Goal: Information Seeking & Learning: Compare options

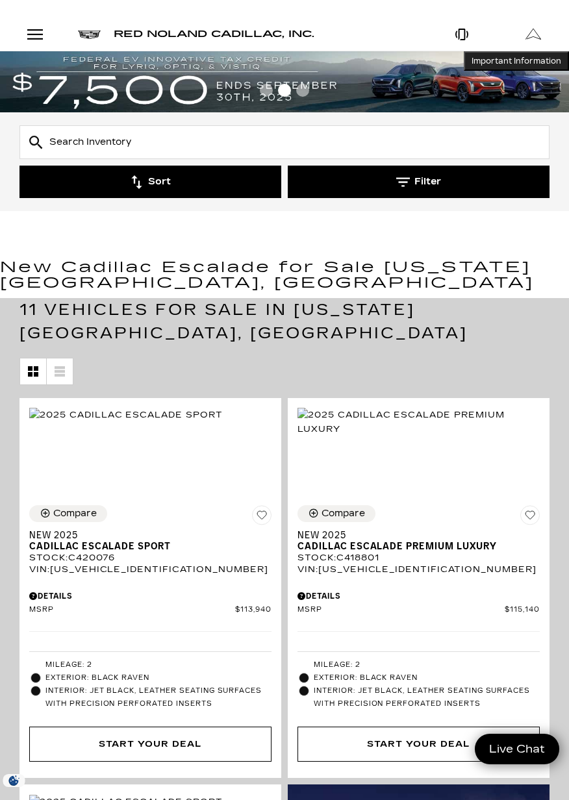
click at [399, 174] on button "Filter" at bounding box center [419, 182] width 262 height 32
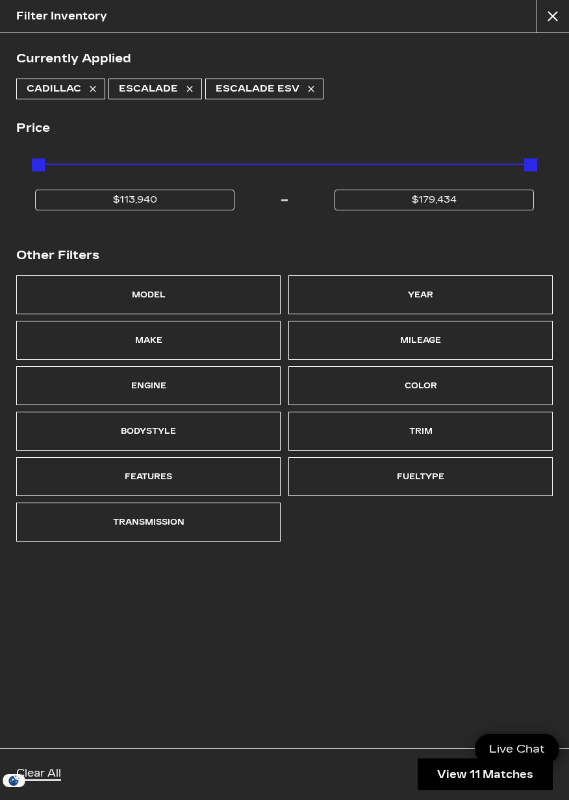
click at [312, 79] on link "Escalade ESV" at bounding box center [264, 89] width 118 height 21
type input "$175,605"
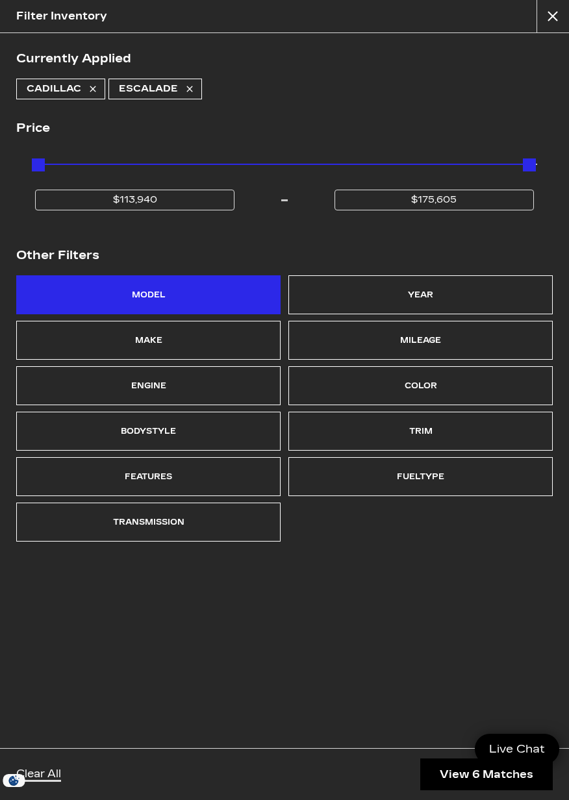
click at [165, 301] on div "Model" at bounding box center [148, 294] width 264 height 39
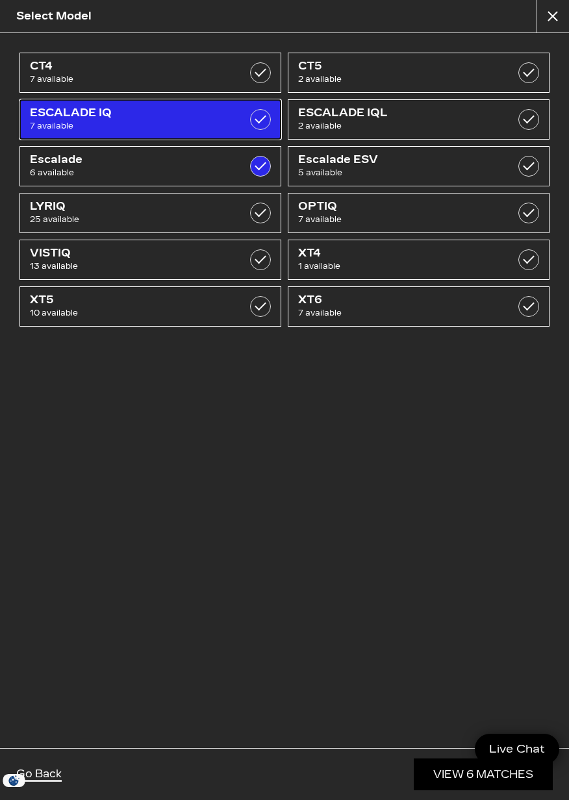
click at [263, 119] on label at bounding box center [260, 119] width 21 height 21
checkbox input "true"
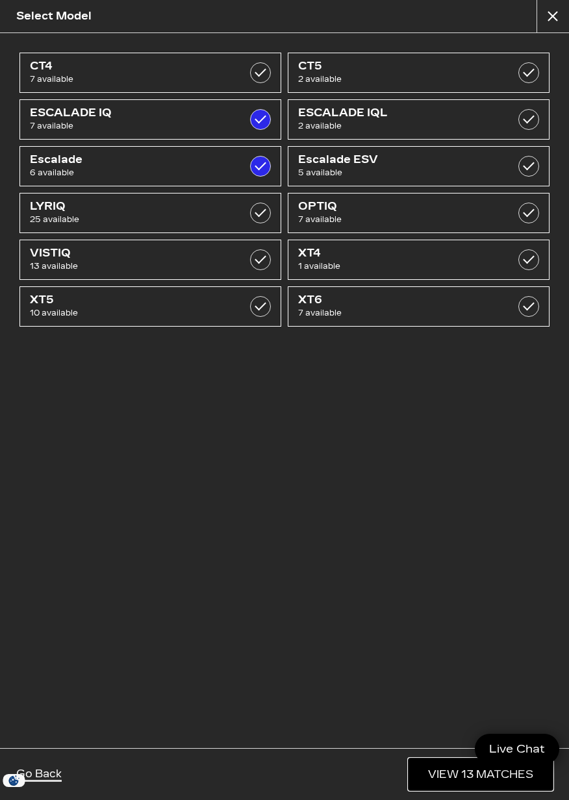
click at [469, 770] on link "View 13 Matches" at bounding box center [480, 774] width 144 height 32
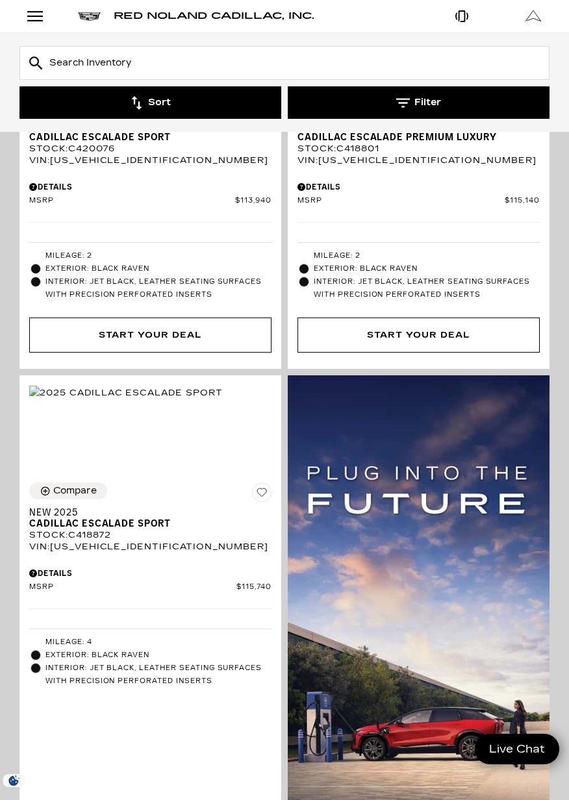
scroll to position [409, 0]
click at [417, 633] on img at bounding box center [419, 673] width 262 height 597
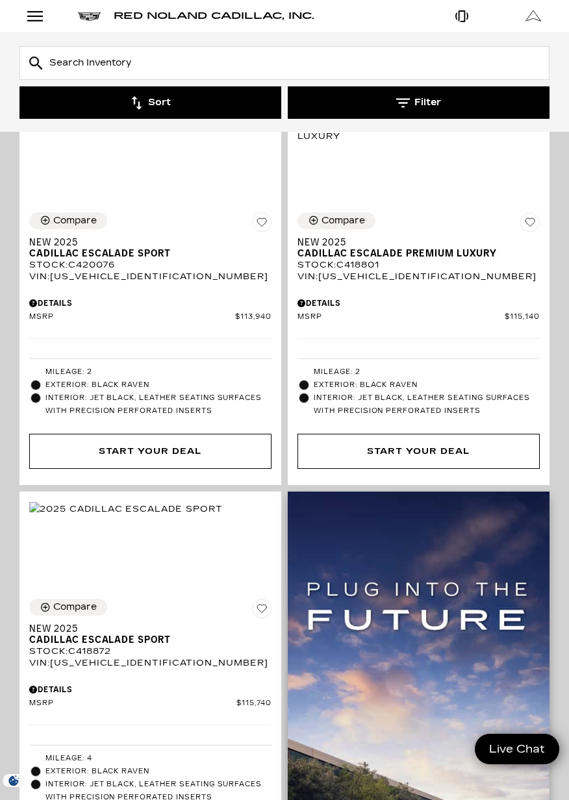
scroll to position [0, 0]
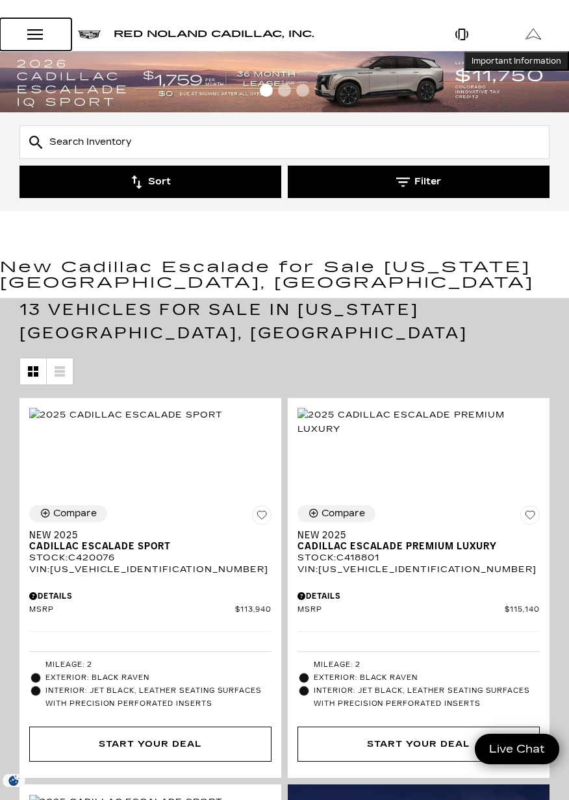
click at [36, 30] on div "Open Menu Modal" at bounding box center [35, 35] width 22 height 16
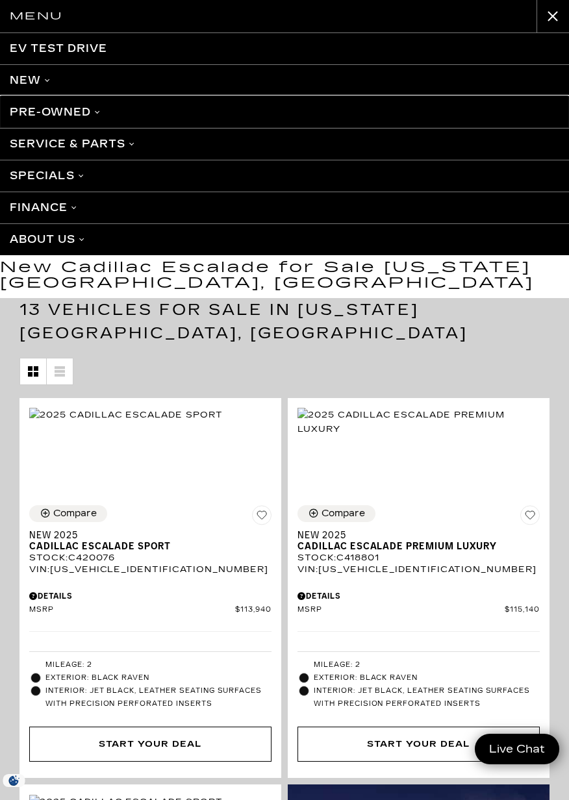
click at [88, 112] on link "Pre-Owned" at bounding box center [284, 112] width 569 height 32
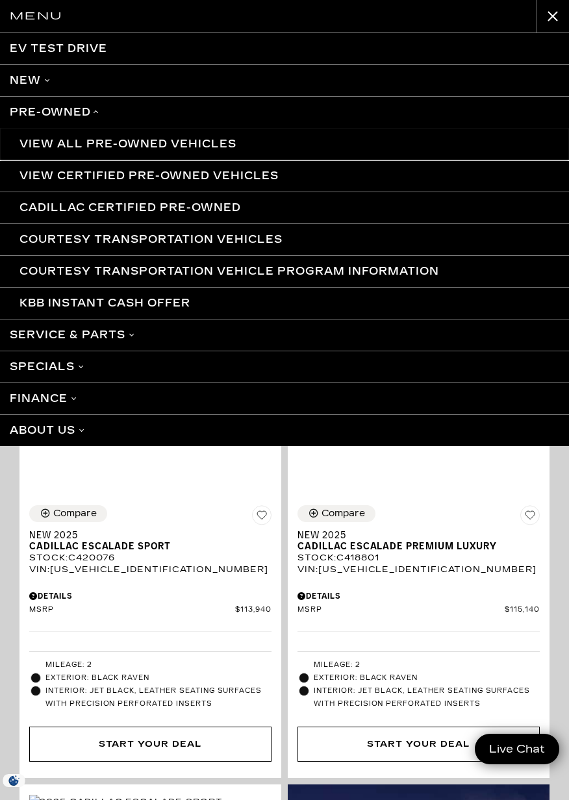
click at [217, 145] on link "View All Pre-Owned Vehicles" at bounding box center [284, 144] width 569 height 32
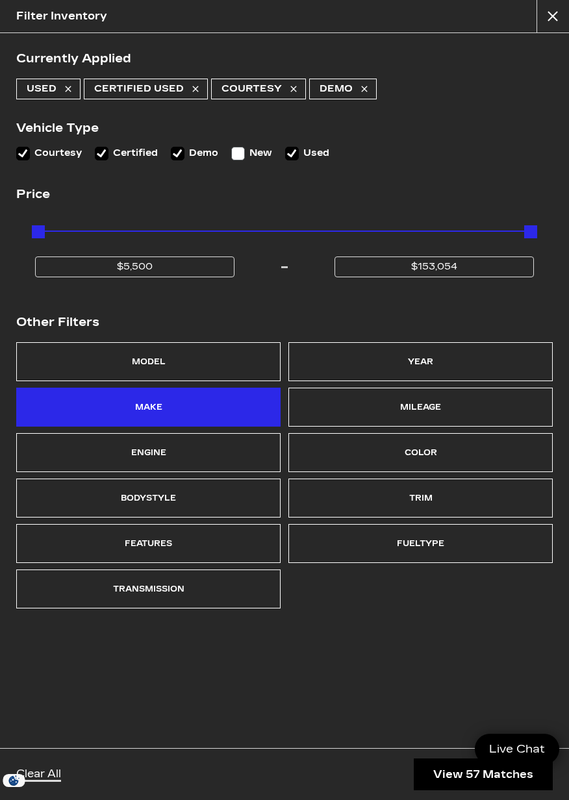
click at [167, 415] on div "Make" at bounding box center [148, 407] width 264 height 39
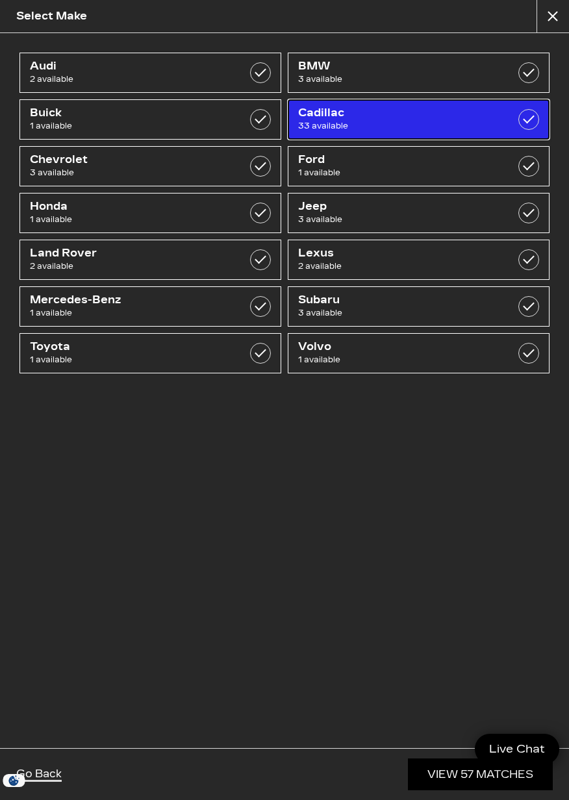
click at [527, 117] on label at bounding box center [528, 119] width 21 height 21
checkbox input "true"
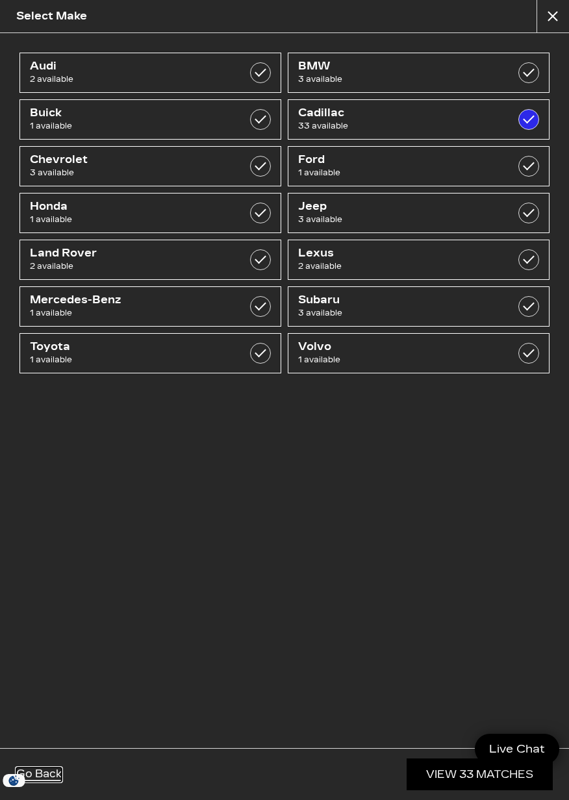
click at [56, 778] on link "Go Back" at bounding box center [38, 774] width 45 height 14
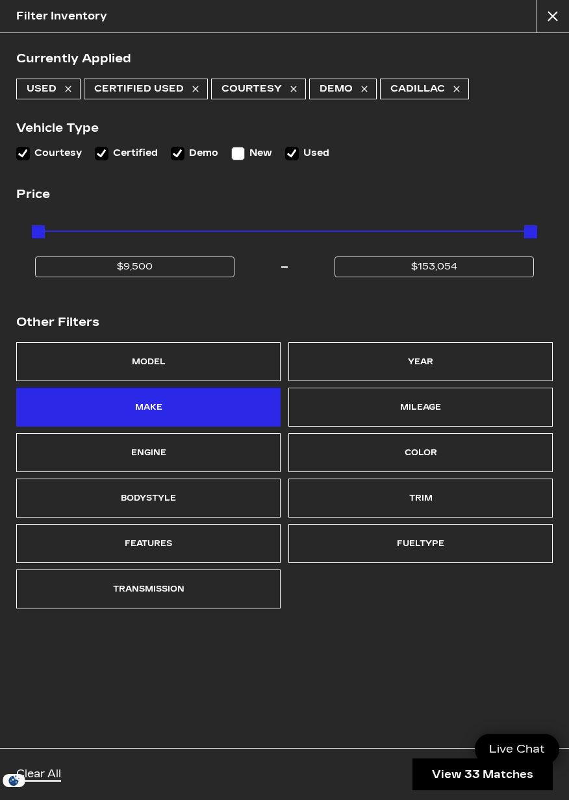
click at [195, 408] on div "Make" at bounding box center [148, 407] width 264 height 39
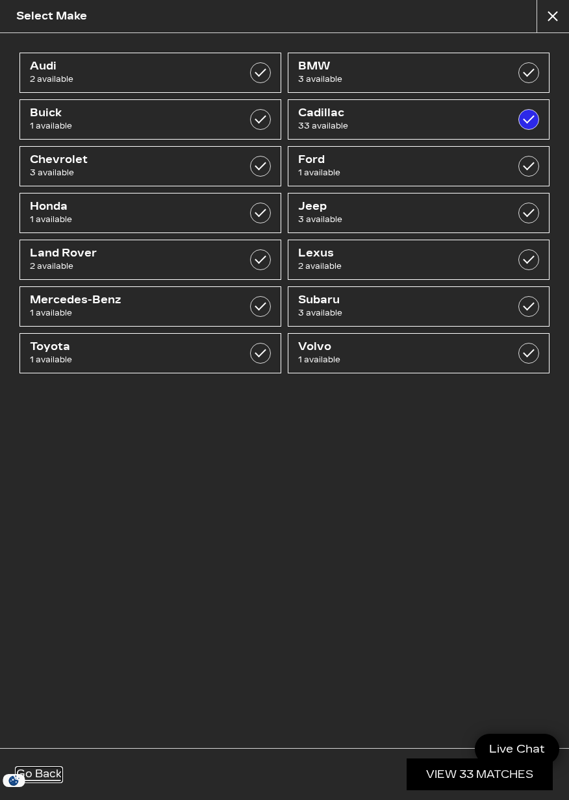
click at [58, 778] on link "Go Back" at bounding box center [38, 774] width 45 height 14
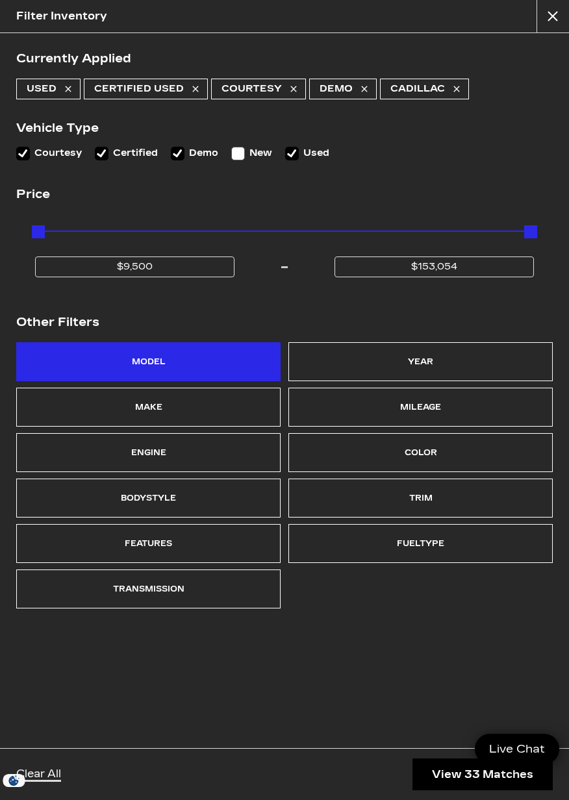
click at [179, 365] on div "Model" at bounding box center [148, 361] width 264 height 39
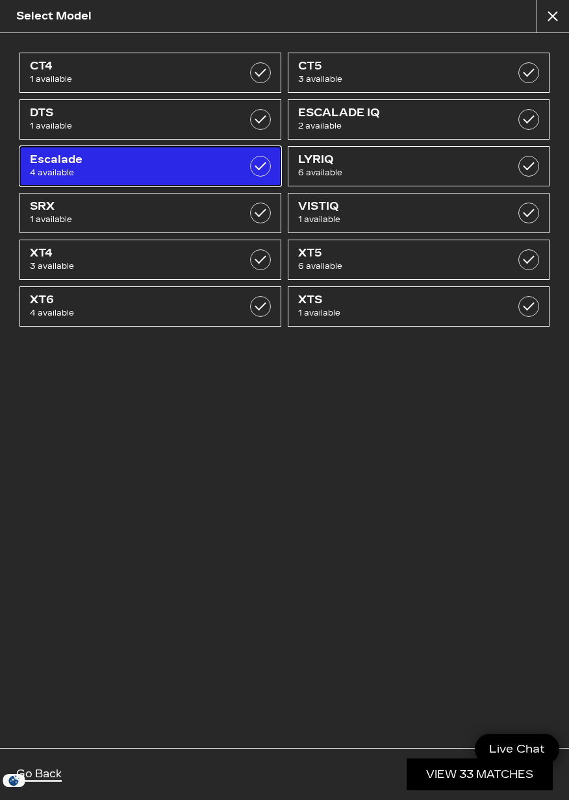
click at [269, 167] on label at bounding box center [260, 166] width 21 height 21
checkbox input "true"
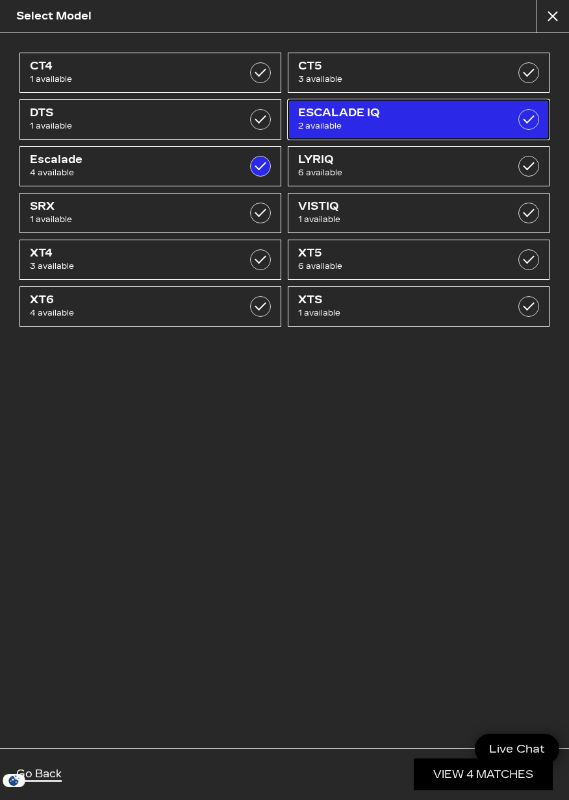
click at [536, 115] on label at bounding box center [528, 119] width 21 height 21
checkbox input "true"
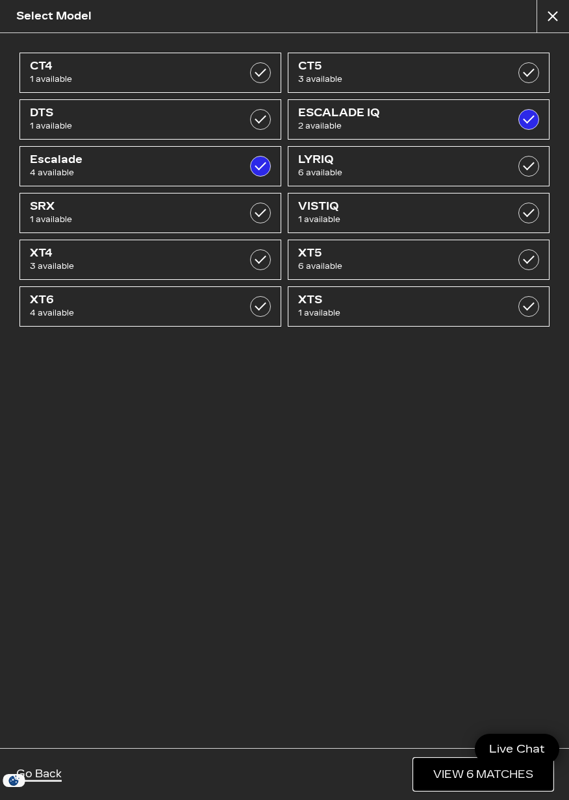
click at [459, 775] on link "View 6 Matches" at bounding box center [482, 774] width 139 height 32
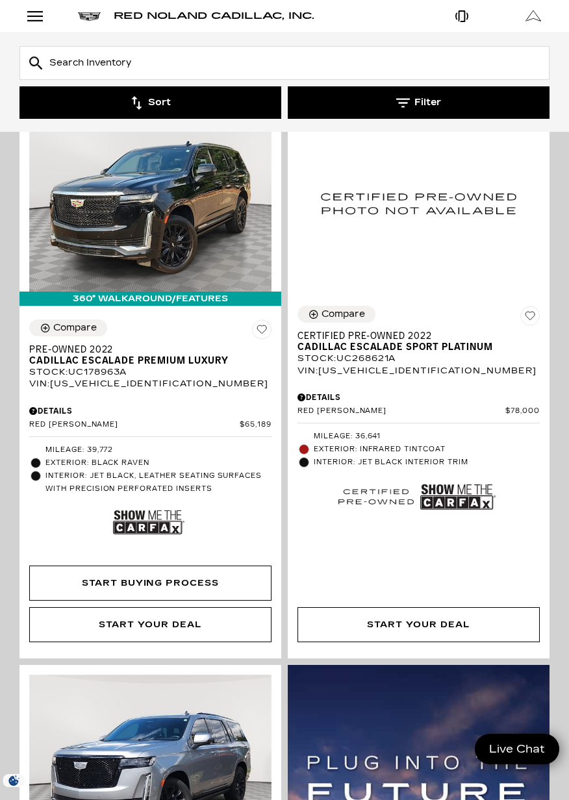
scroll to position [229, 0]
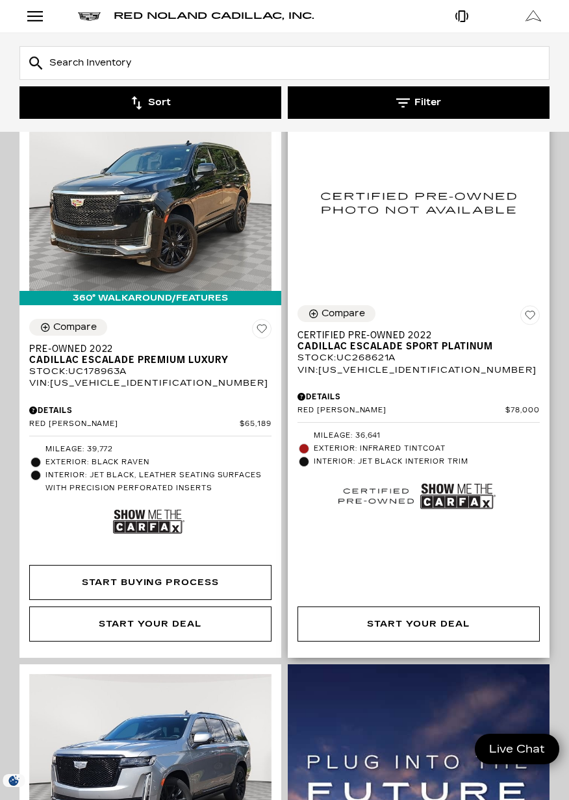
click at [402, 629] on div "See Payment Options Start Your Deal" at bounding box center [419, 629] width 262 height 58
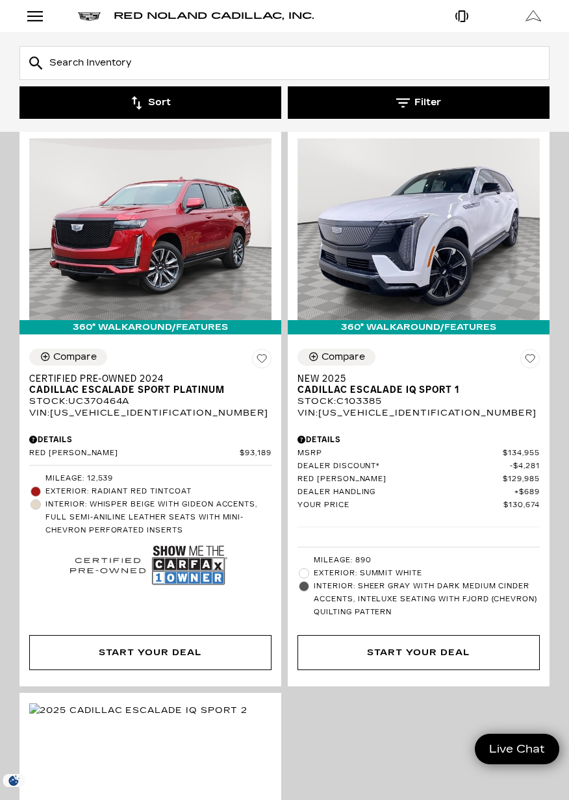
scroll to position [1440, 0]
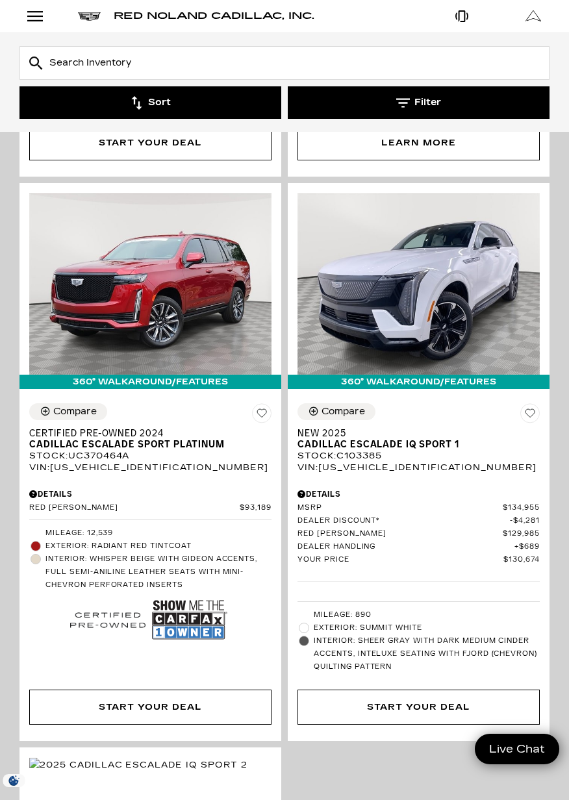
click at [427, 730] on div "360° WalkAround/Features Compare Pre-Owned 2022 Cadillac Escalade Premium Luxur…" at bounding box center [284, 63] width 536 height 2239
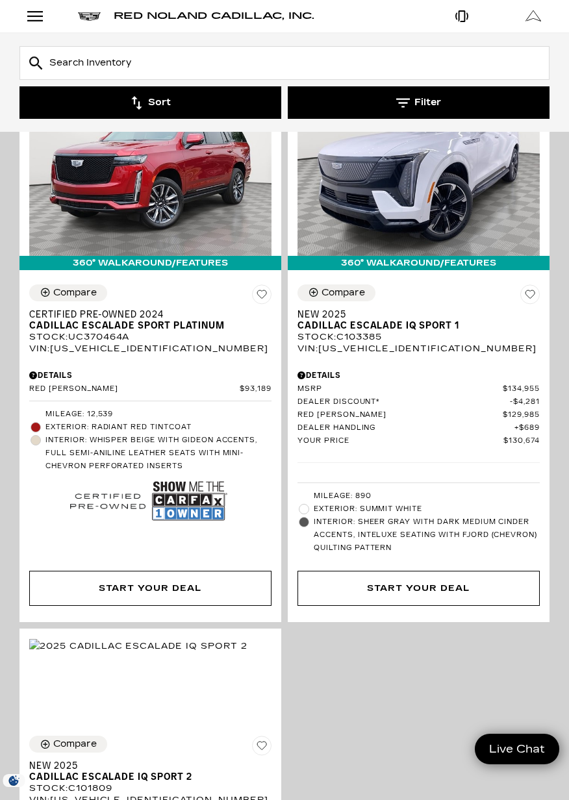
scroll to position [1501, 0]
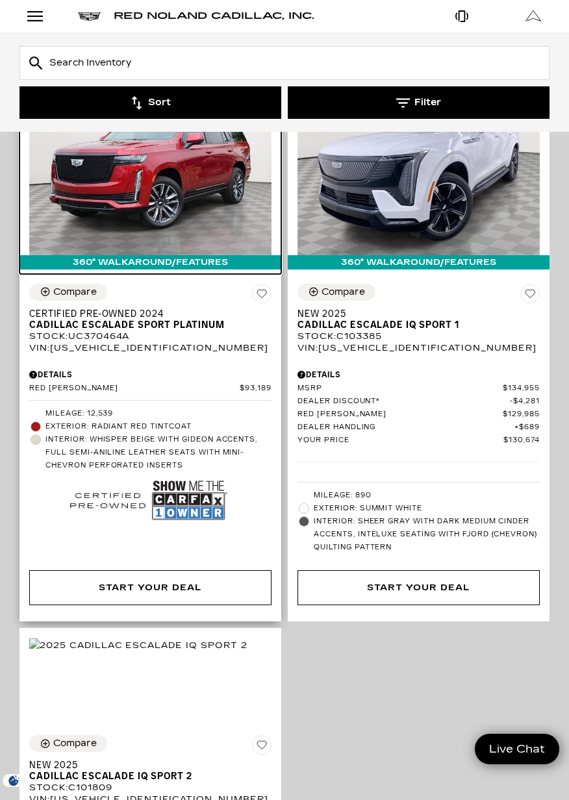
click at [173, 185] on img at bounding box center [150, 164] width 242 height 182
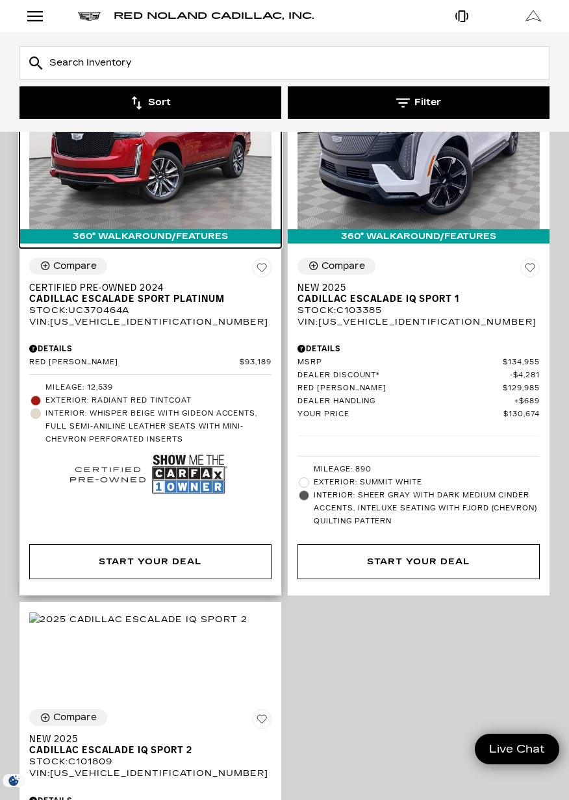
scroll to position [1553, 0]
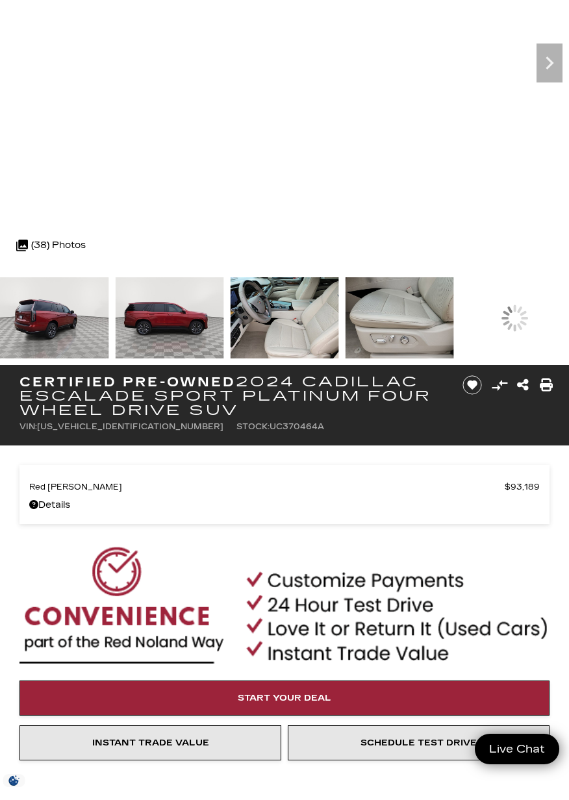
click at [269, 310] on img at bounding box center [284, 317] width 108 height 81
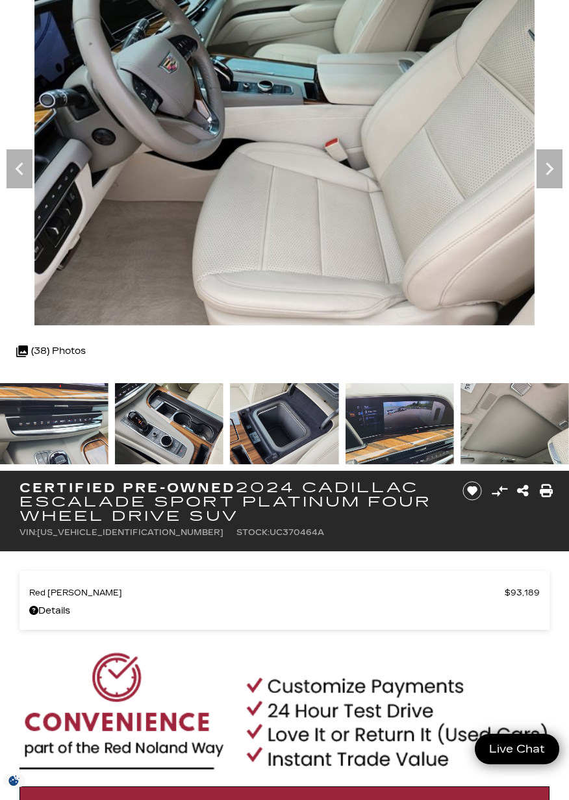
scroll to position [82, 0]
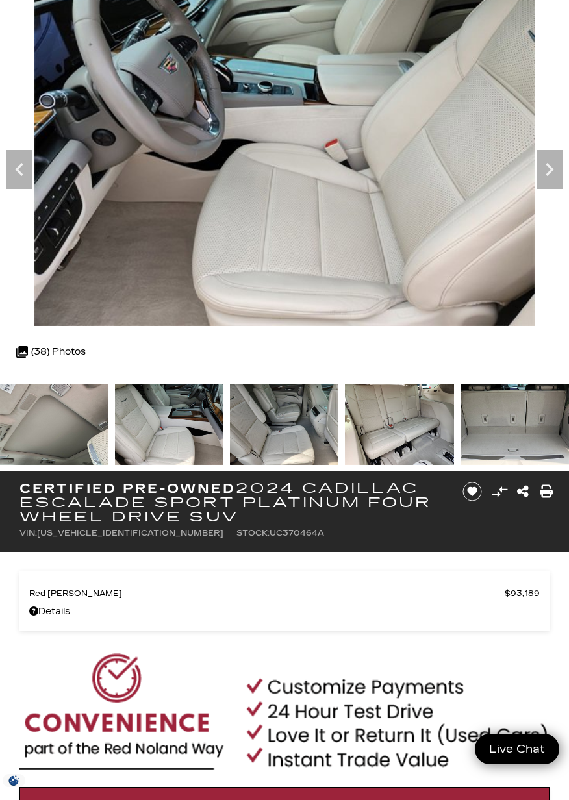
click at [291, 419] on img at bounding box center [284, 424] width 108 height 81
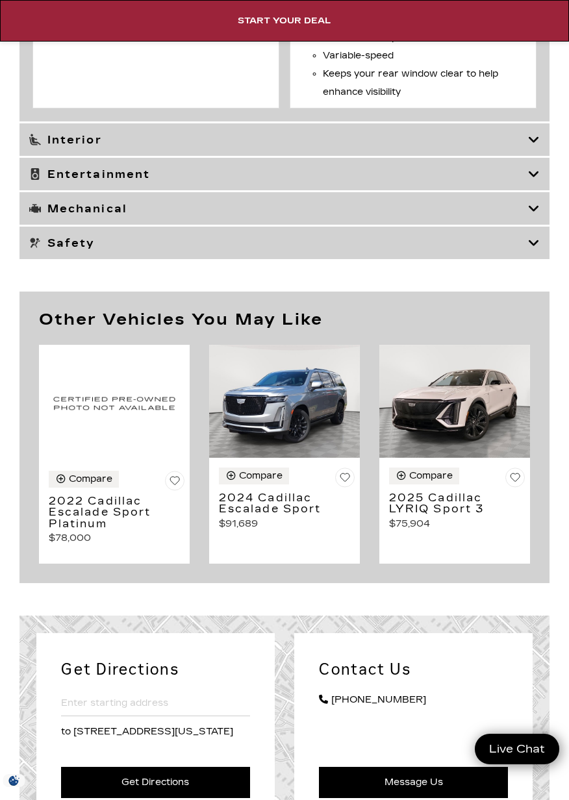
scroll to position [4187, 0]
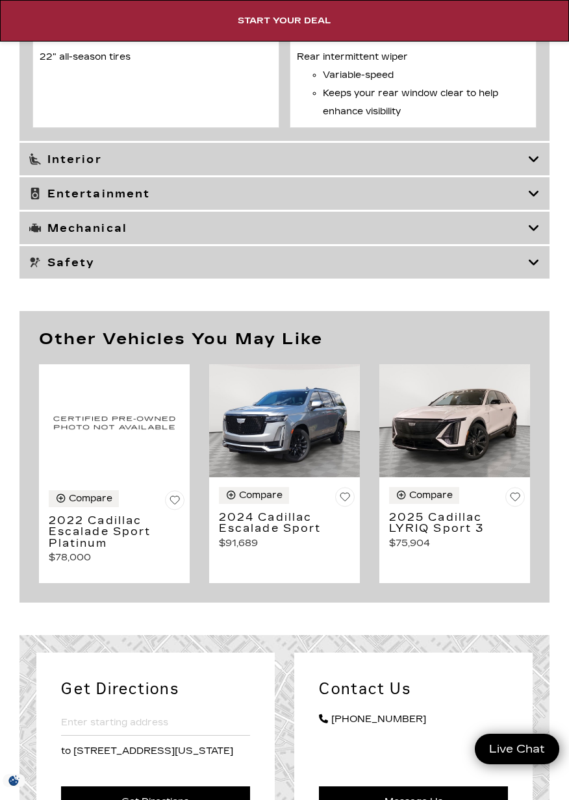
click at [533, 200] on icon at bounding box center [534, 193] width 12 height 13
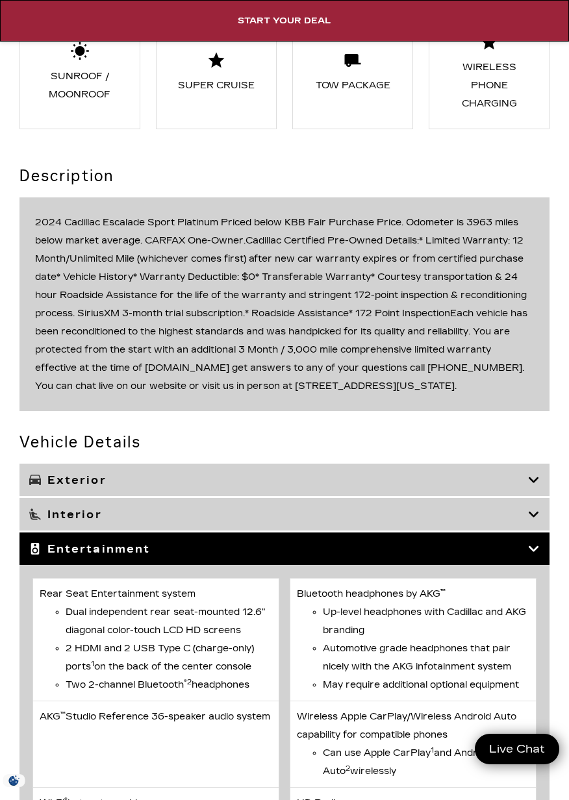
scroll to position [2191, 0]
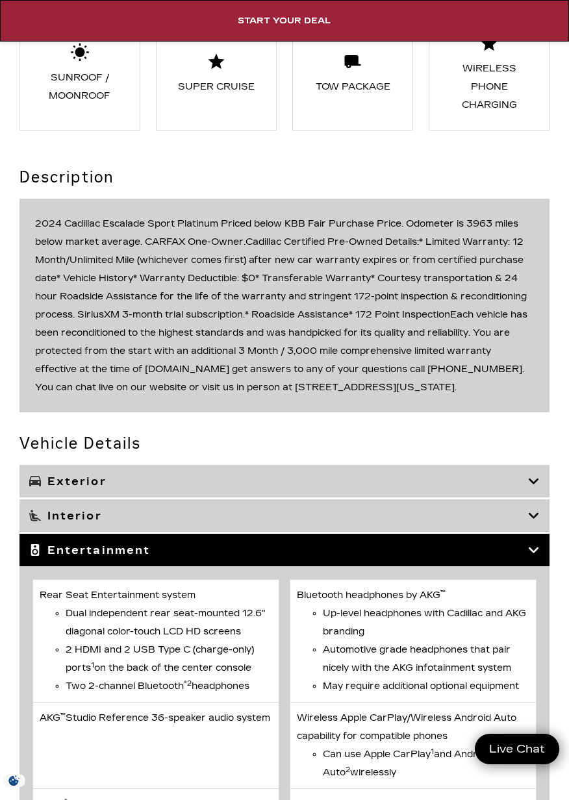
click at [540, 556] on div "Entertainment" at bounding box center [284, 550] width 530 height 32
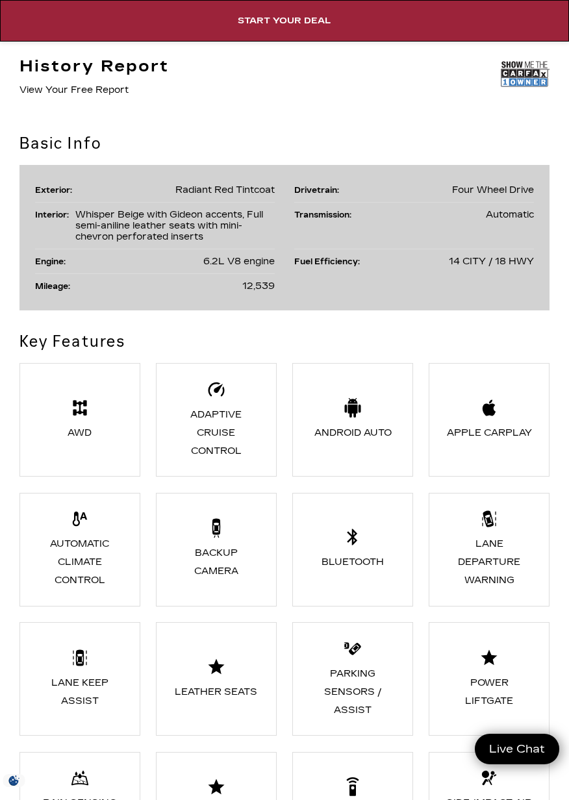
scroll to position [1355, 0]
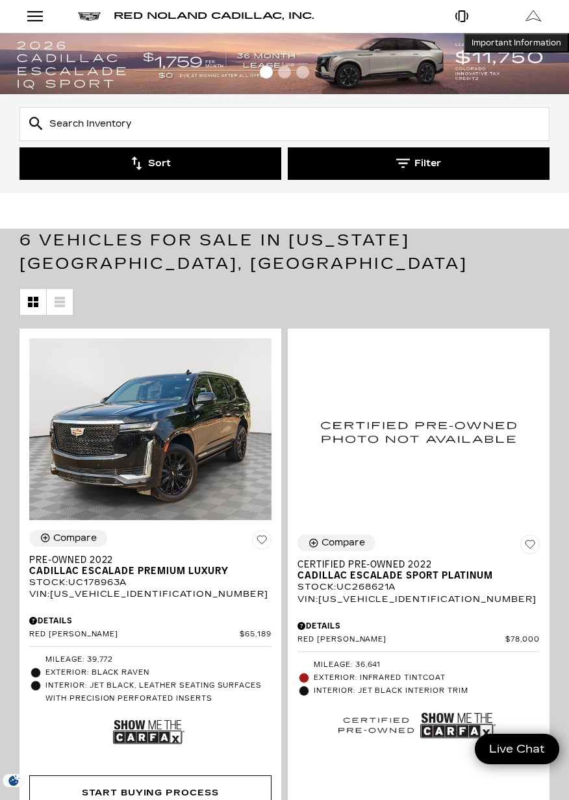
click at [409, 163] on icon "button" at bounding box center [403, 163] width 14 height 14
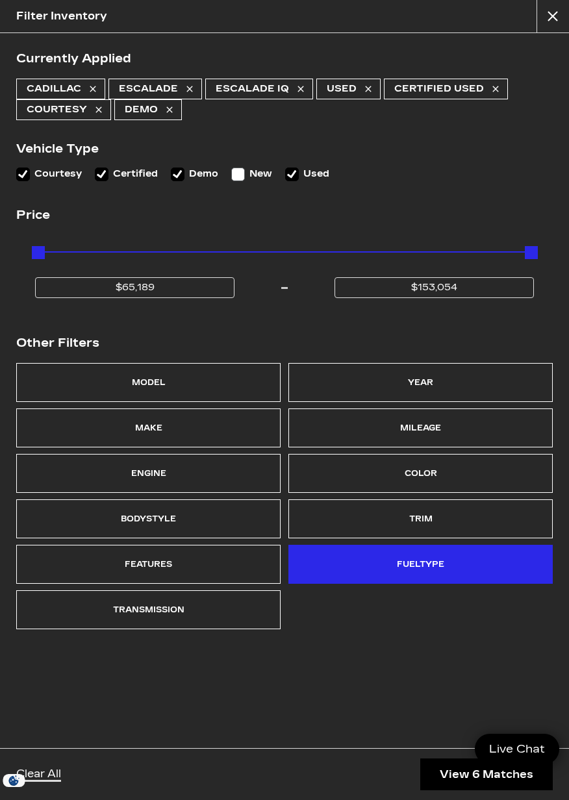
click at [417, 566] on div "Fueltype" at bounding box center [420, 564] width 47 height 18
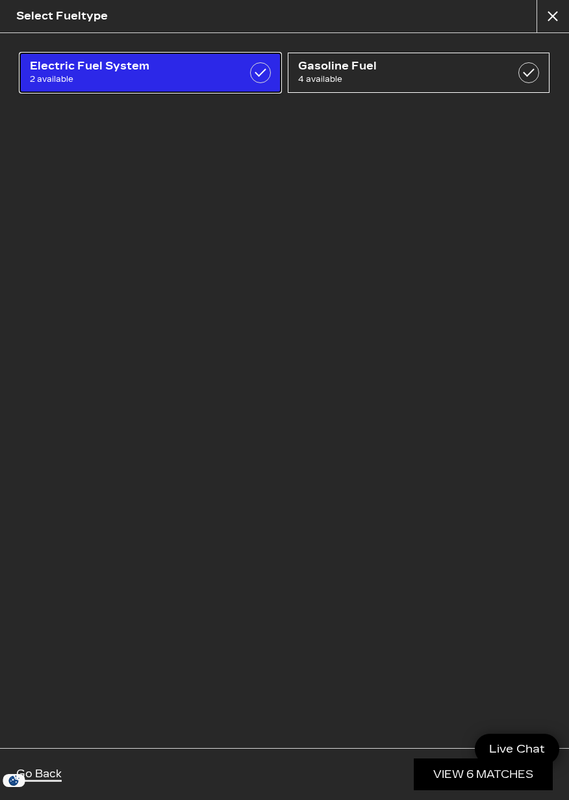
click at [164, 72] on span "Electric Fuel System" at bounding box center [132, 66] width 204 height 13
checkbox input "true"
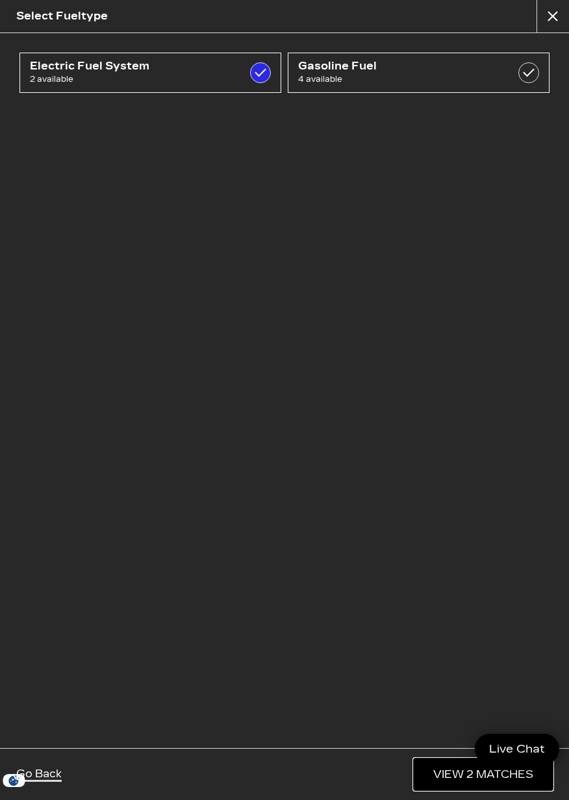
click at [450, 788] on link "View 2 Matches" at bounding box center [482, 774] width 139 height 32
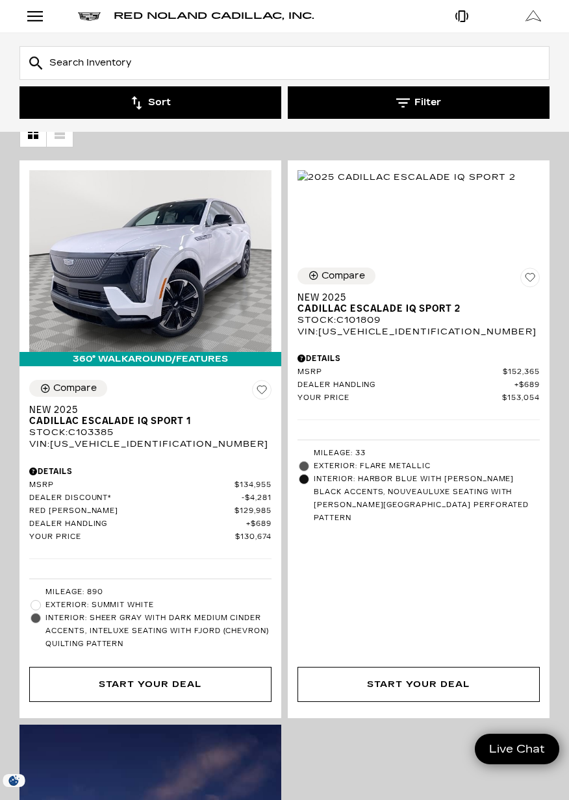
scroll to position [168, 0]
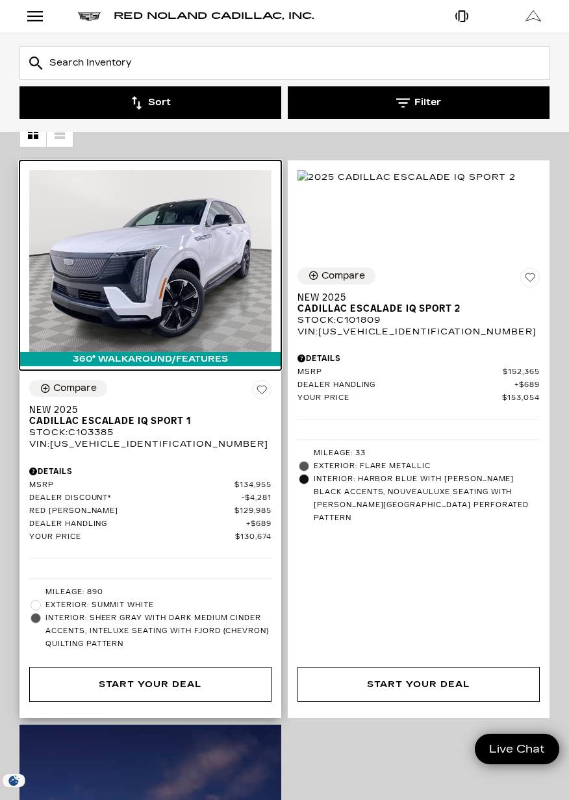
click at [164, 239] on img at bounding box center [150, 261] width 242 height 182
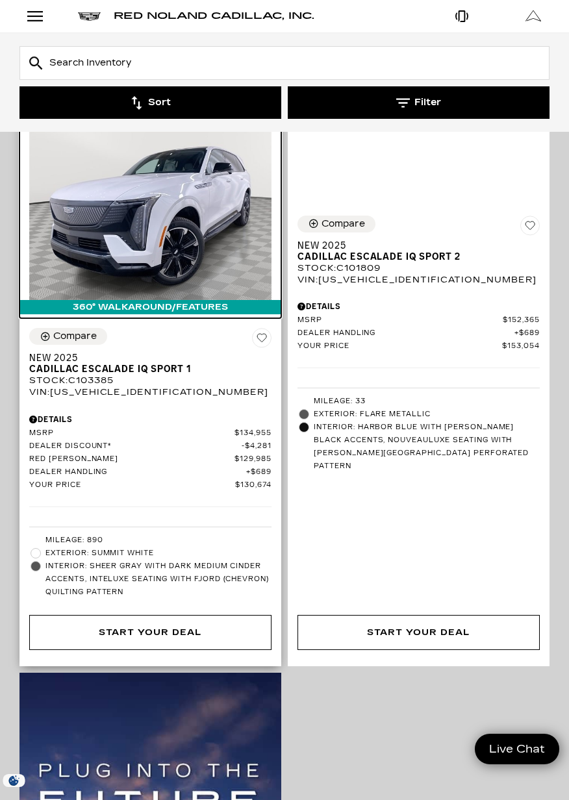
scroll to position [230, 0]
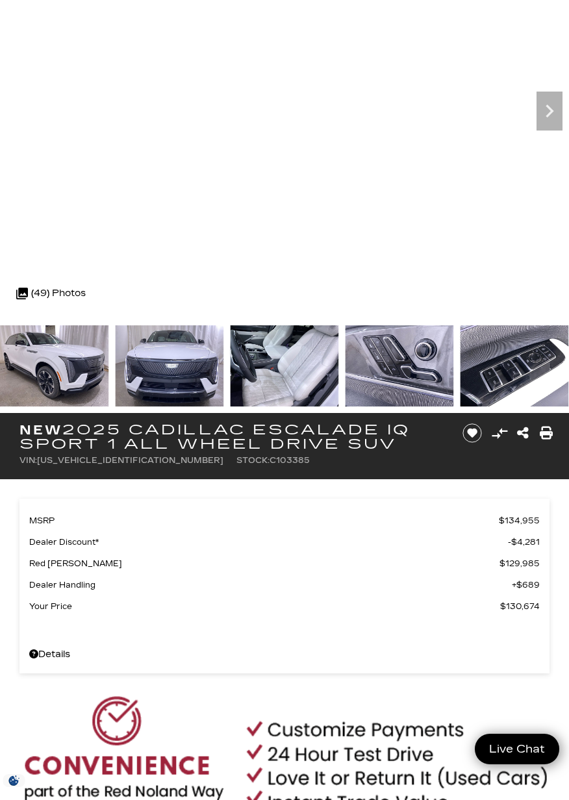
scroll to position [142, 0]
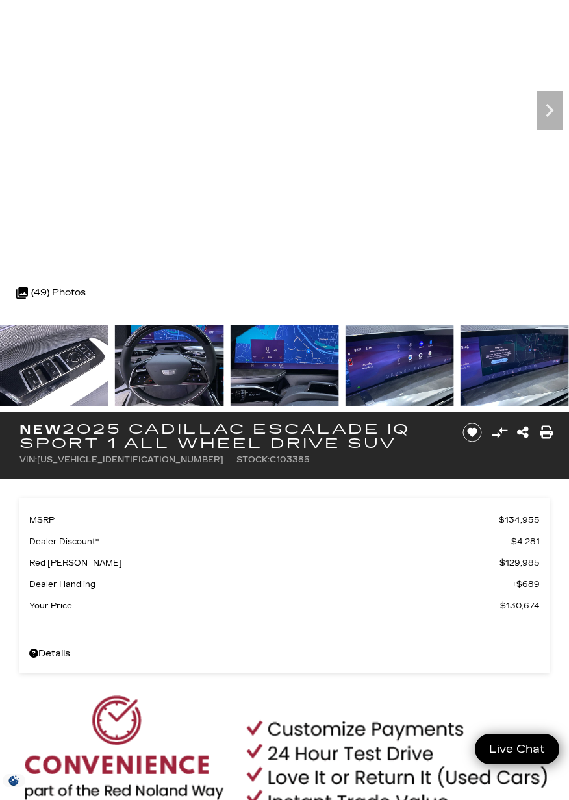
click at [176, 357] on img at bounding box center [169, 365] width 108 height 81
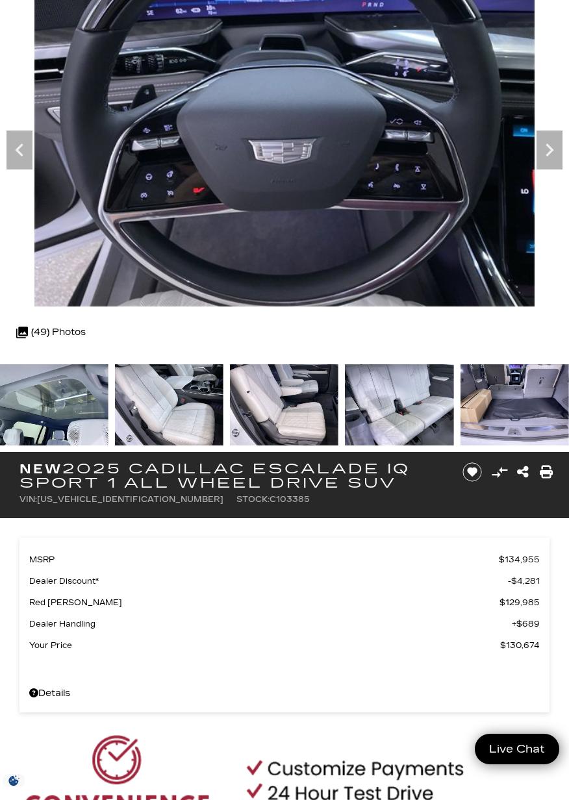
scroll to position [122, 0]
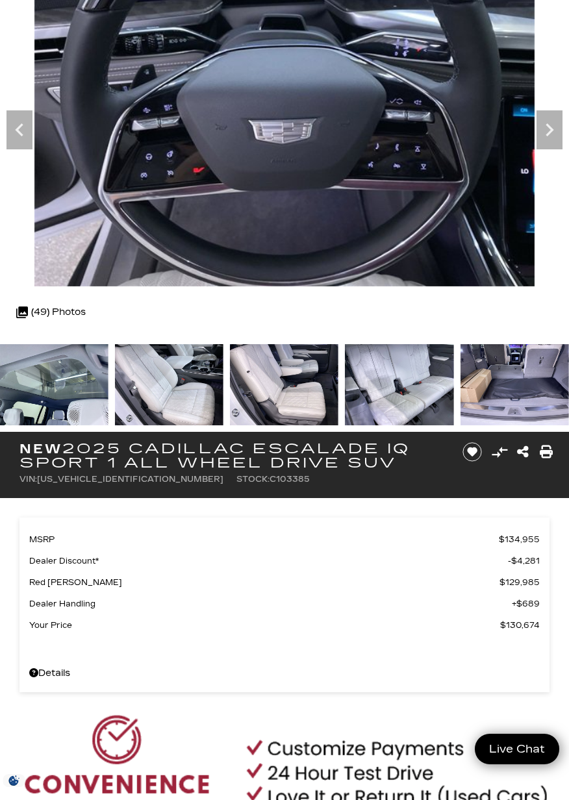
click at [293, 366] on img at bounding box center [284, 384] width 108 height 81
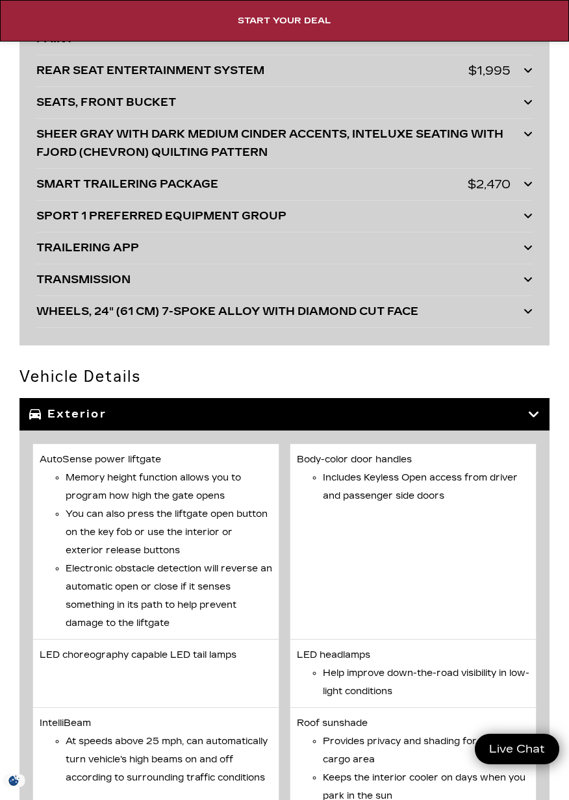
scroll to position [4723, 0]
